Goal: Task Accomplishment & Management: Manage account settings

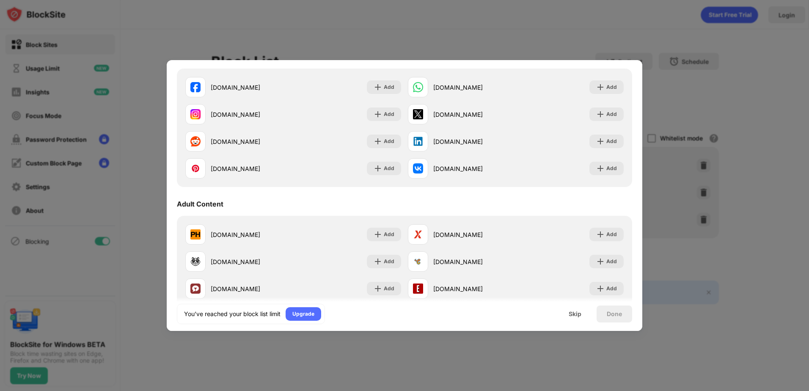
scroll to position [83, 0]
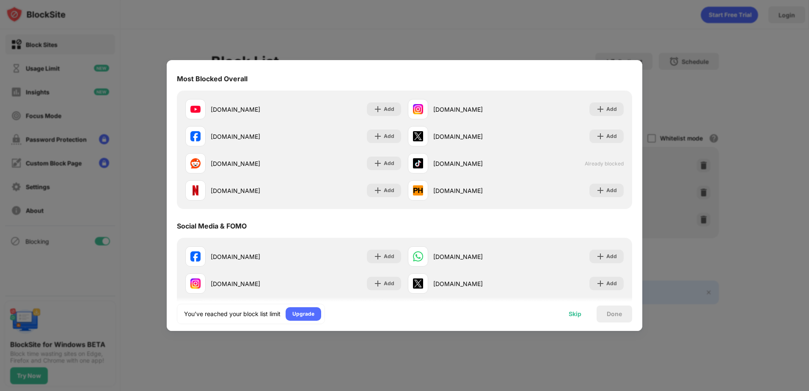
click at [566, 312] on div "Skip" at bounding box center [574, 313] width 33 height 17
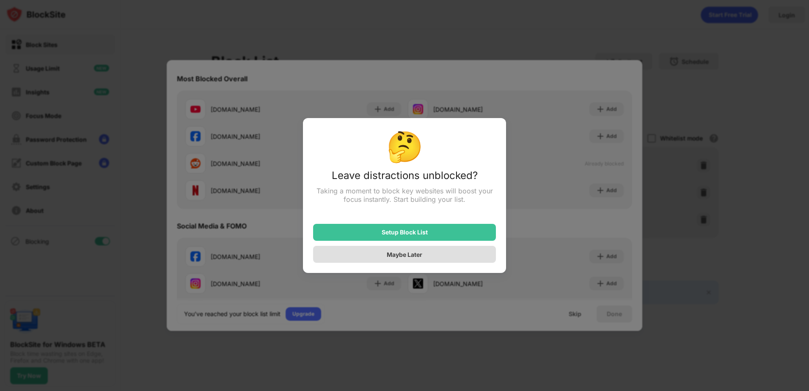
click at [438, 252] on div "Maybe Later" at bounding box center [404, 254] width 183 height 17
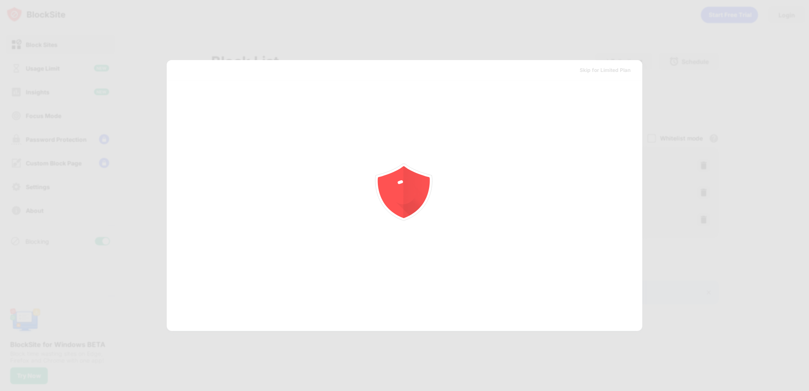
scroll to position [0, 0]
